Goal: Information Seeking & Learning: Find specific fact

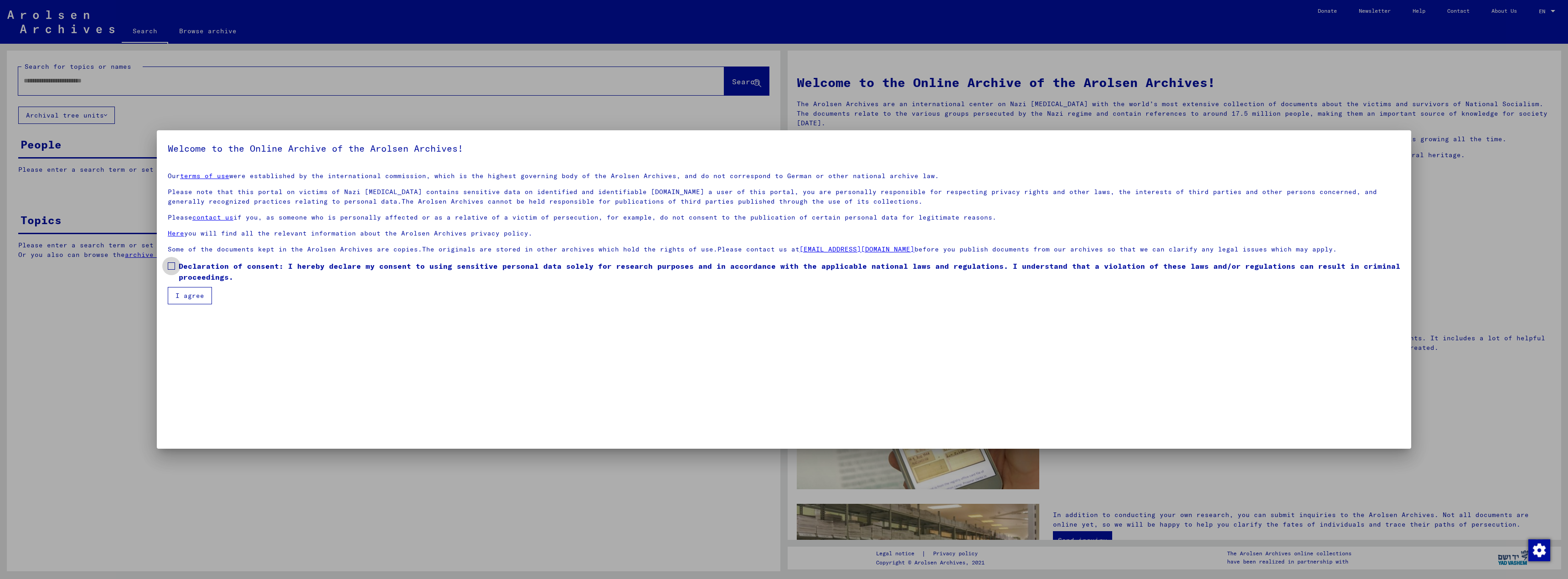
click at [173, 268] on span at bounding box center [172, 266] width 7 height 7
click at [187, 296] on button "I agree" at bounding box center [190, 296] width 44 height 17
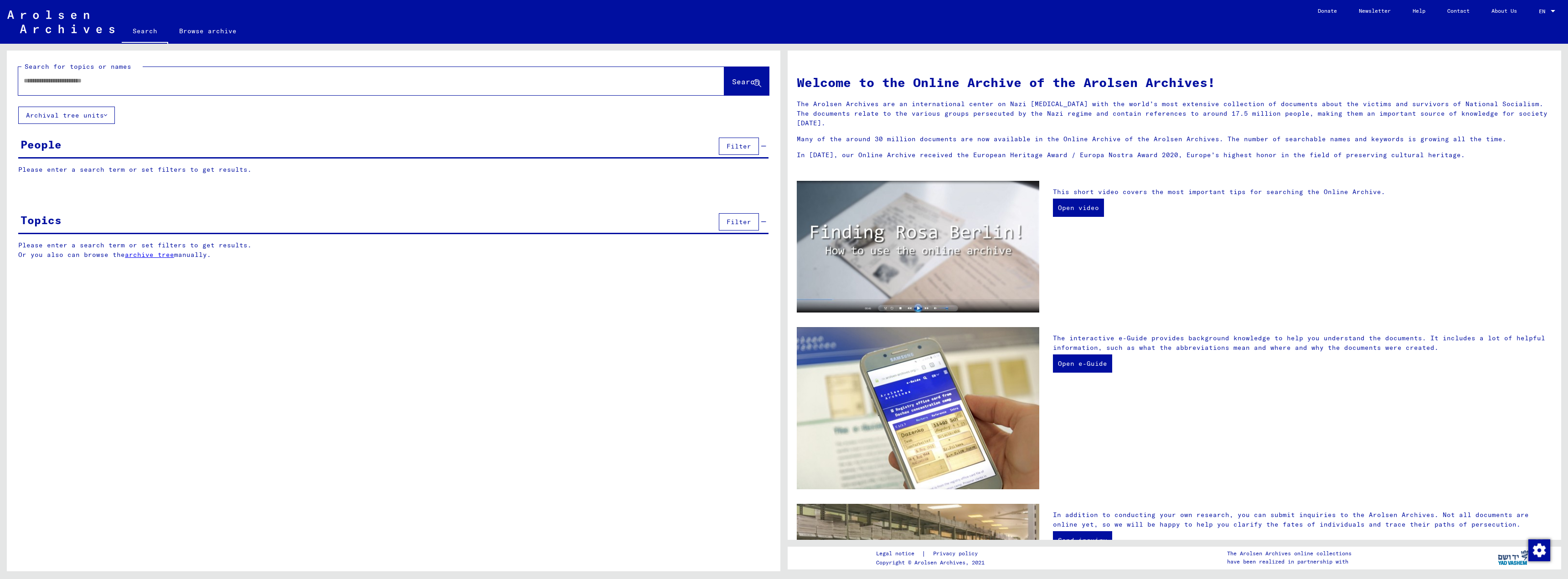
click at [39, 83] on input "text" at bounding box center [360, 81] width 673 height 10
type input "**********"
click at [754, 80] on icon at bounding box center [757, 83] width 8 height 8
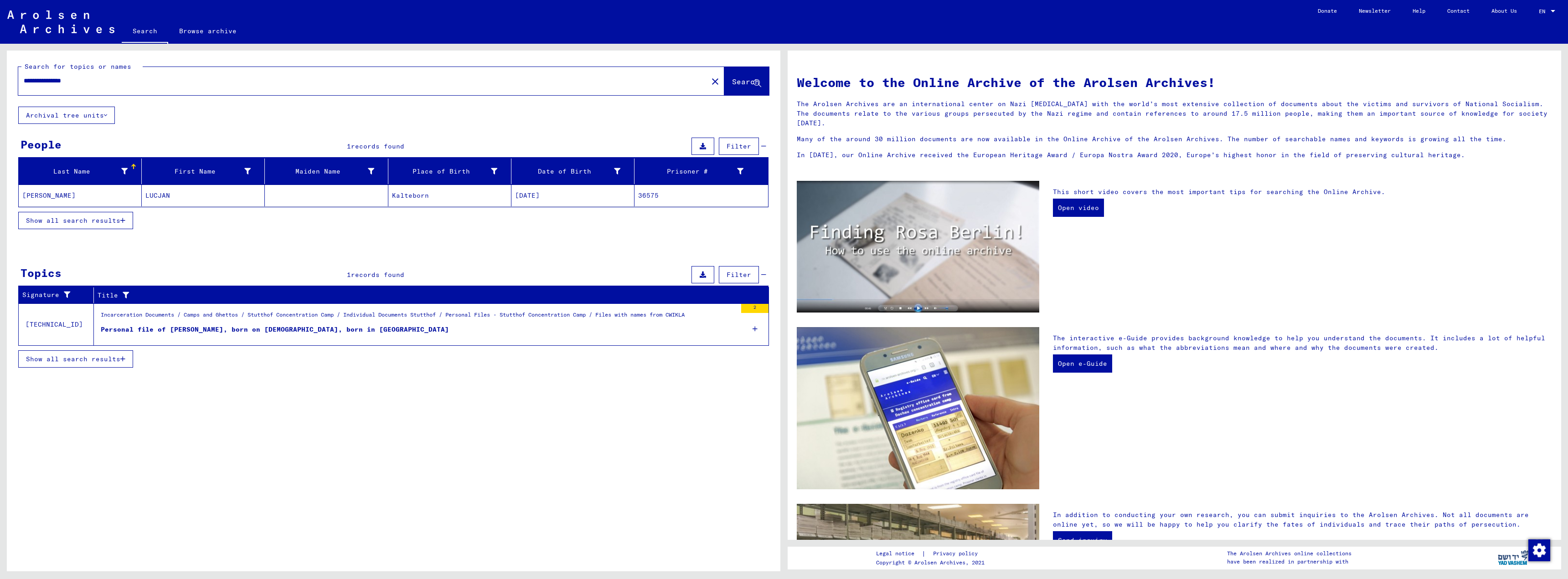
click at [122, 221] on icon "button" at bounding box center [123, 220] width 5 height 6
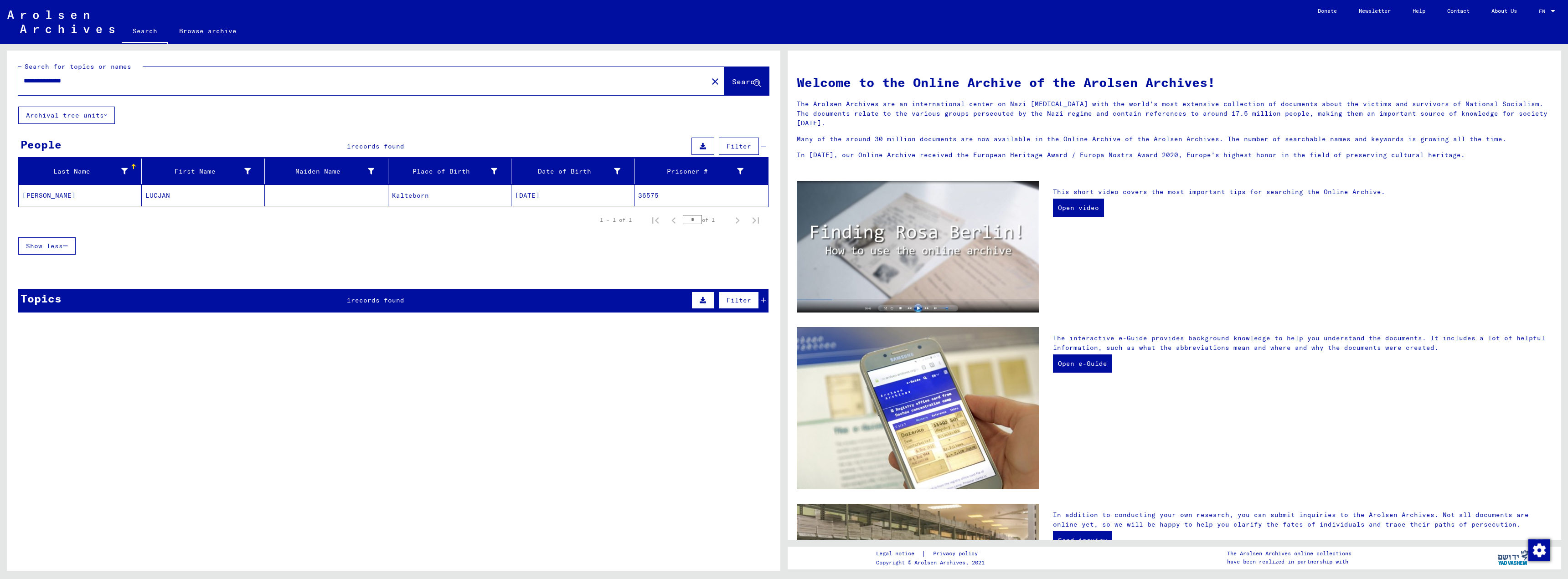
click at [539, 197] on mat-cell "[DATE]" at bounding box center [573, 195] width 123 height 22
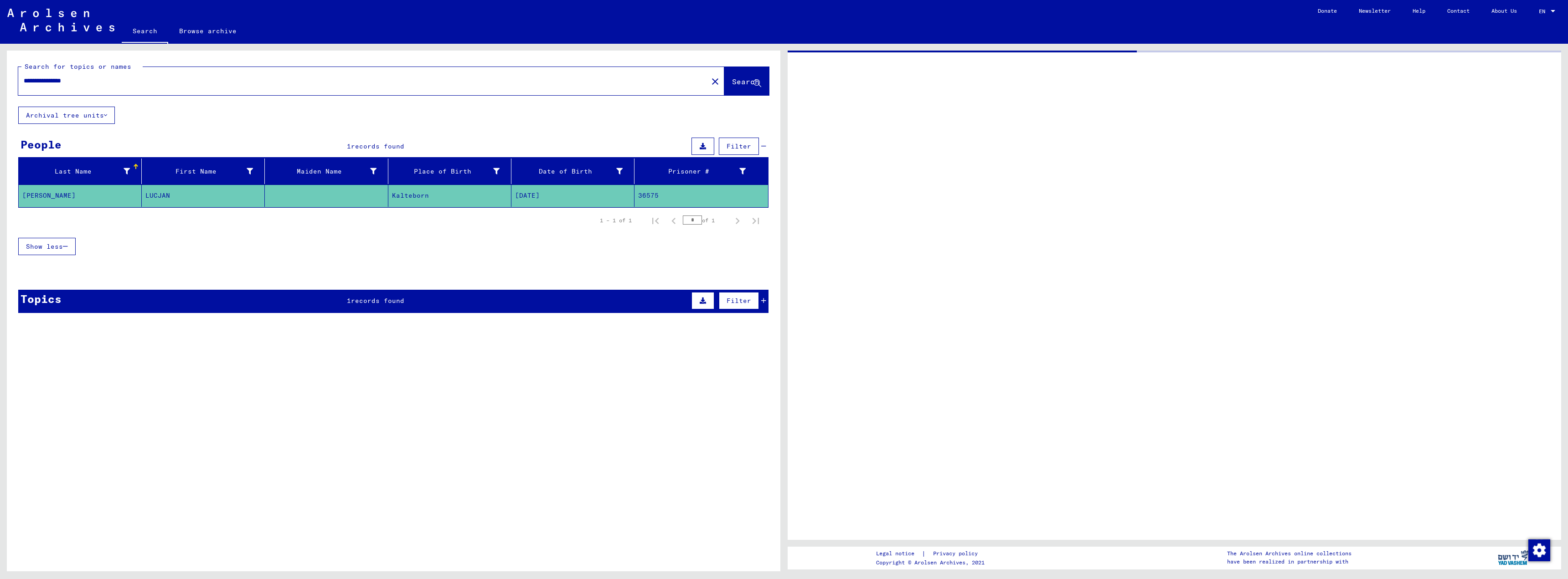
click at [539, 197] on mat-cell "[DATE]" at bounding box center [573, 195] width 123 height 23
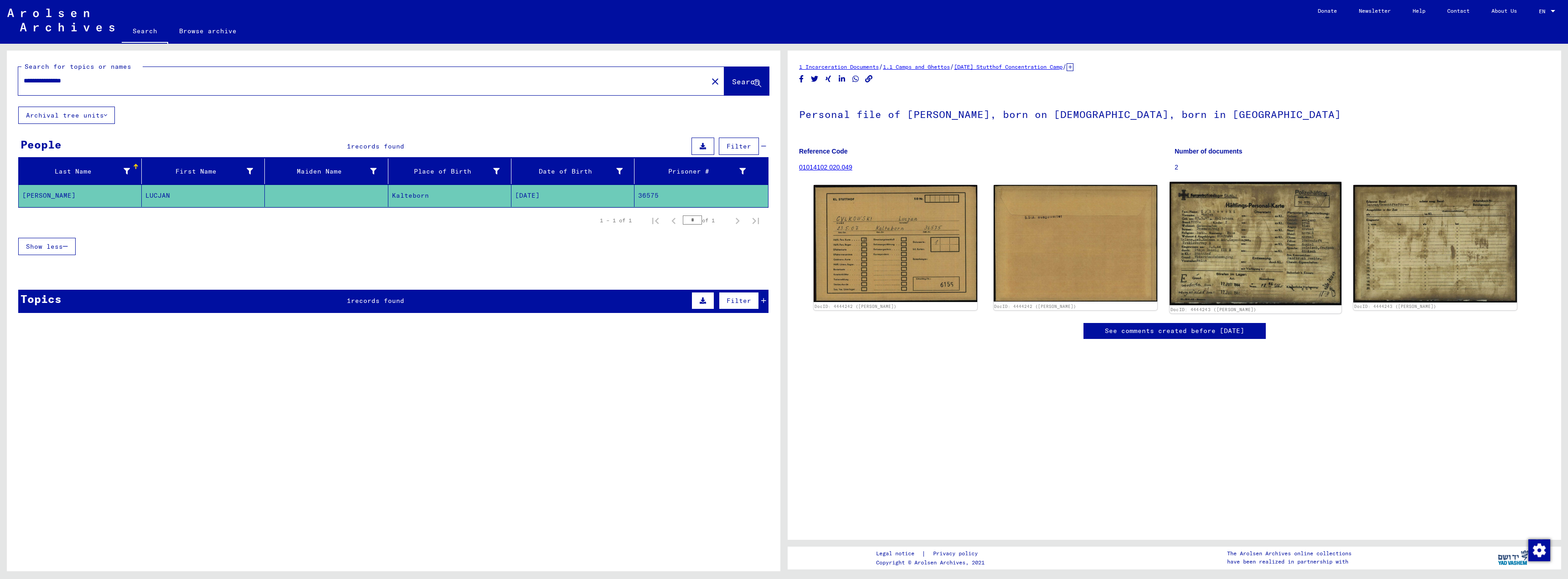
click at [1228, 251] on img at bounding box center [1256, 243] width 172 height 123
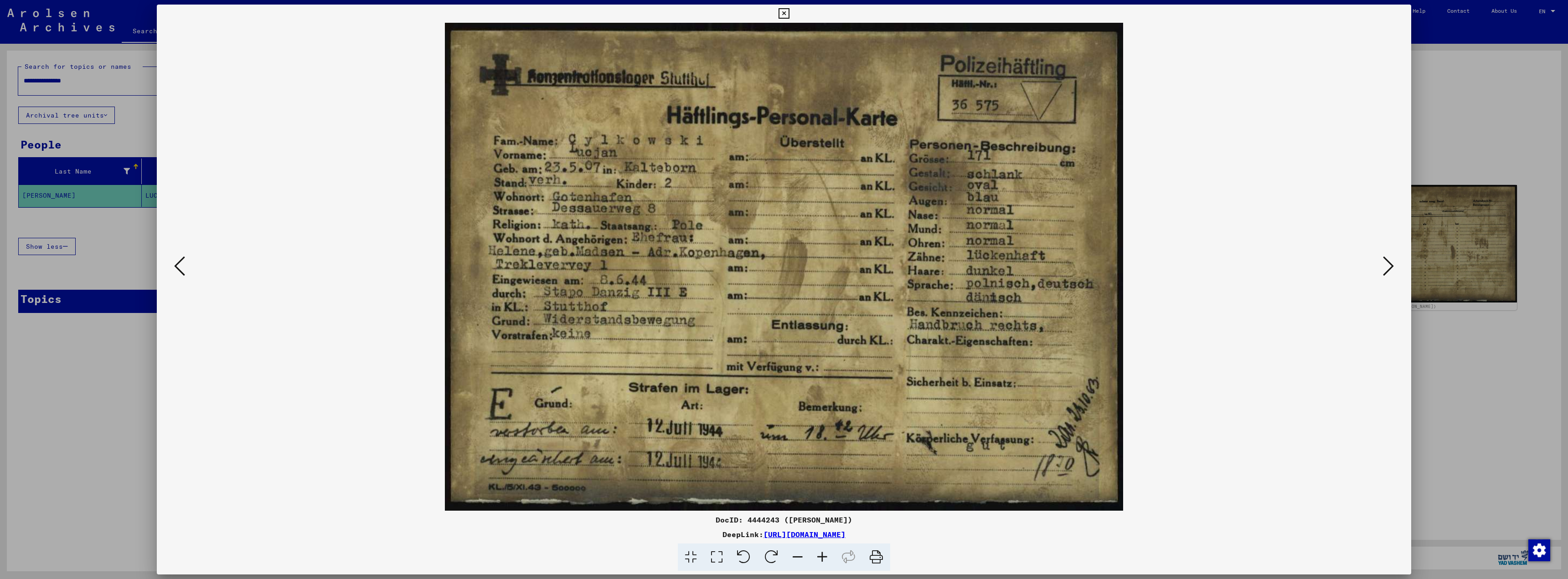
click at [1227, 251] on img at bounding box center [784, 266] width 1192 height 488
